Goal: Task Accomplishment & Management: Use online tool/utility

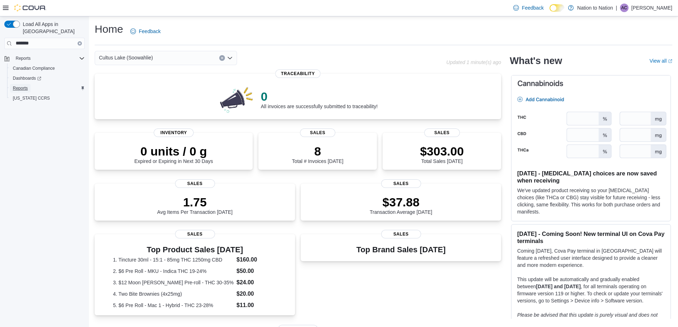
click at [23, 85] on span "Reports" at bounding box center [20, 88] width 15 height 6
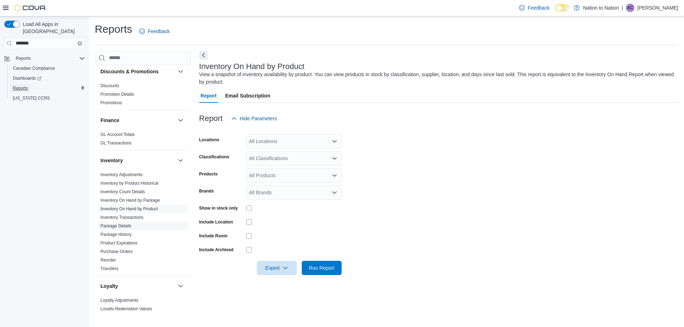
scroll to position [142, 0]
click at [293, 142] on div "All Locations" at bounding box center [293, 141] width 95 height 14
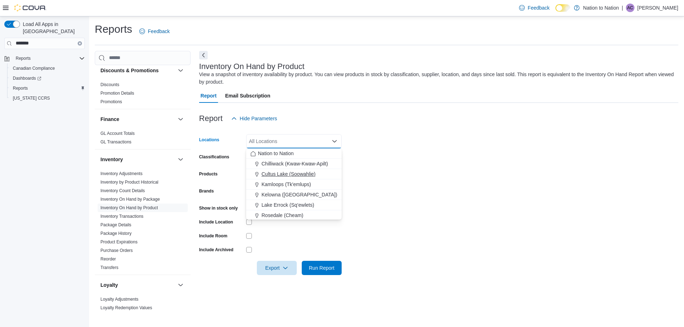
click at [278, 172] on span "Cultus Lake (Soowahlie)" at bounding box center [288, 174] width 54 height 7
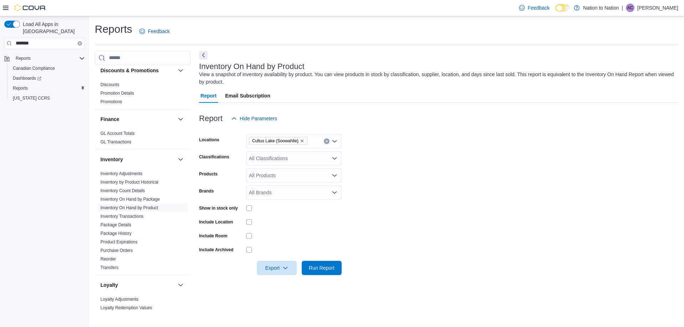
drag, startPoint x: 413, startPoint y: 188, endPoint x: 392, endPoint y: 185, distance: 20.8
click at [409, 187] on form "Locations [GEOGRAPHIC_DATA] (Soowahlie) Classifications All Classifications Pro…" at bounding box center [438, 201] width 479 height 150
click at [257, 158] on div "All Classifications" at bounding box center [293, 158] width 95 height 14
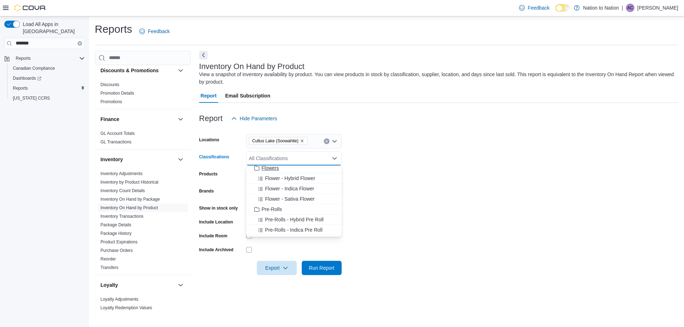
click at [269, 170] on span "Flowers" at bounding box center [269, 168] width 17 height 7
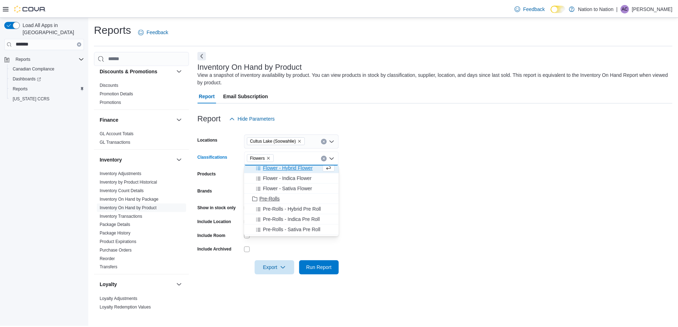
scroll to position [176, 0]
click at [272, 203] on span "Pre-Rolls" at bounding box center [271, 201] width 21 height 7
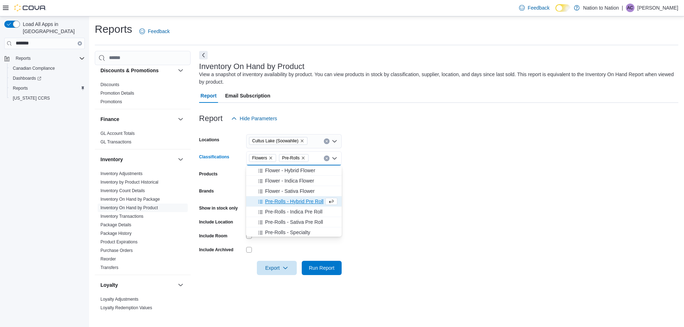
click at [418, 202] on form "Locations [GEOGRAPHIC_DATA] (Soowahlie) Classifications Flowers Pre-Rolls Combo…" at bounding box center [438, 201] width 479 height 150
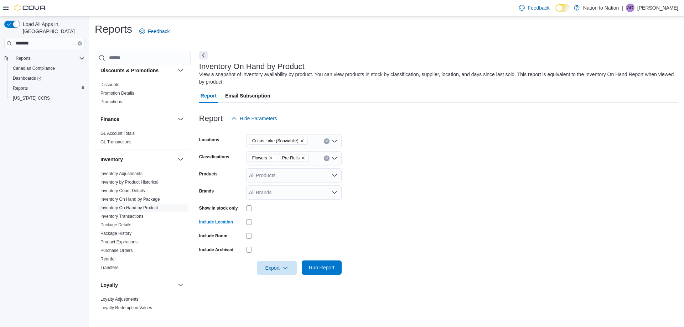
click at [323, 272] on span "Run Report" at bounding box center [321, 268] width 31 height 14
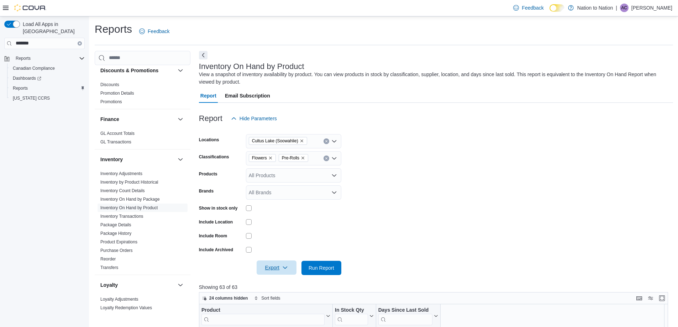
click at [277, 263] on span "Export" at bounding box center [276, 268] width 31 height 14
click at [282, 282] on span "Export to Excel" at bounding box center [278, 283] width 32 height 6
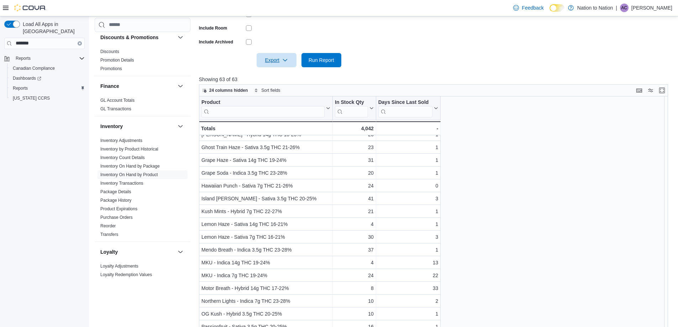
scroll to position [233, 0]
